Goal: Task Accomplishment & Management: Use online tool/utility

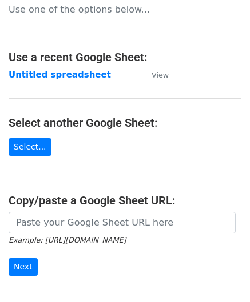
scroll to position [114, 0]
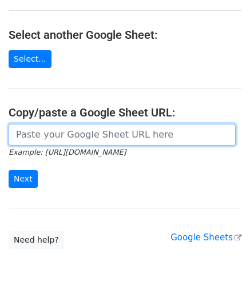
click at [54, 138] on input "url" at bounding box center [122, 135] width 227 height 22
paste input "https://docs.google.com/spreadsheets/d/1_keHh8U-0a09WtXBsUDFSSKVT8uVB_hQxSUA6ad…"
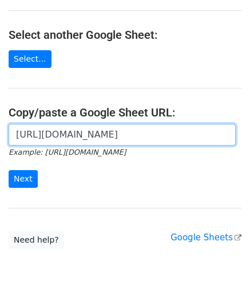
scroll to position [0, 254]
type input "https://docs.google.com/spreadsheets/d/1_keHh8U-0a09WtXBsUDFSSKVT8uVB_hQxSUA6ad…"
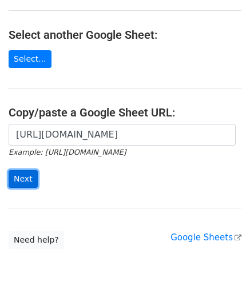
click at [24, 176] on input "Next" at bounding box center [23, 179] width 29 height 18
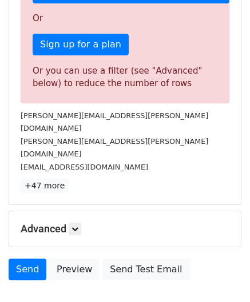
scroll to position [382, 0]
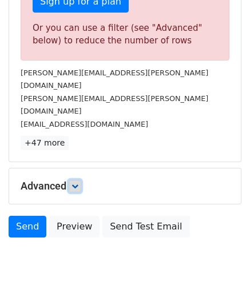
click at [79, 180] on link at bounding box center [75, 186] width 13 height 13
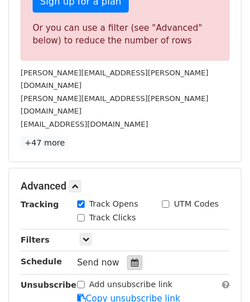
click at [131, 259] on icon at bounding box center [134, 263] width 7 height 8
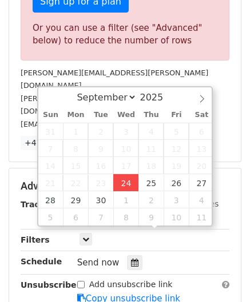
type input "[DATE] 12:00"
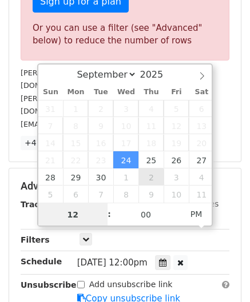
paste input "6"
type input "6"
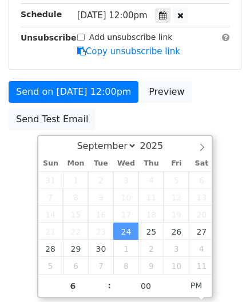
type input "[DATE] 18:00"
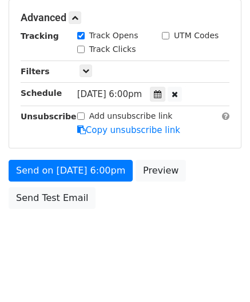
scroll to position [524, 0]
